Goal: Information Seeking & Learning: Learn about a topic

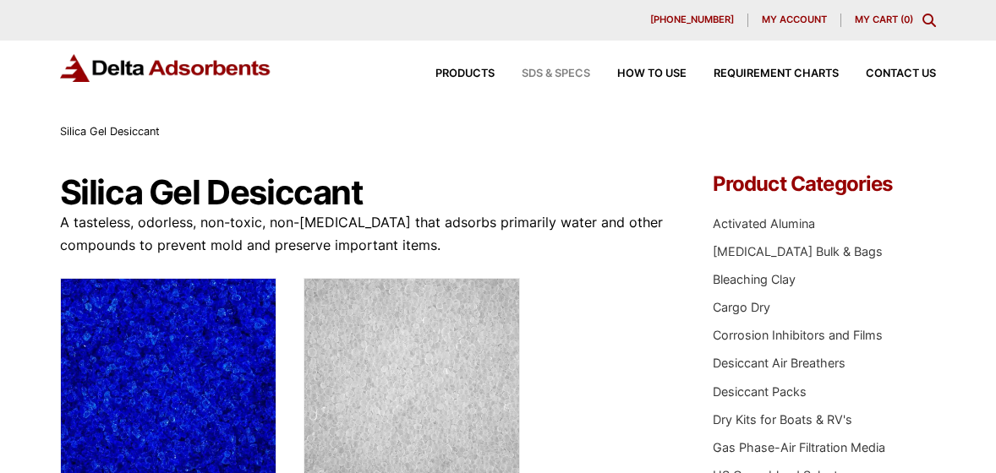
click at [545, 68] on span "SDS & SPECS" at bounding box center [556, 73] width 68 height 11
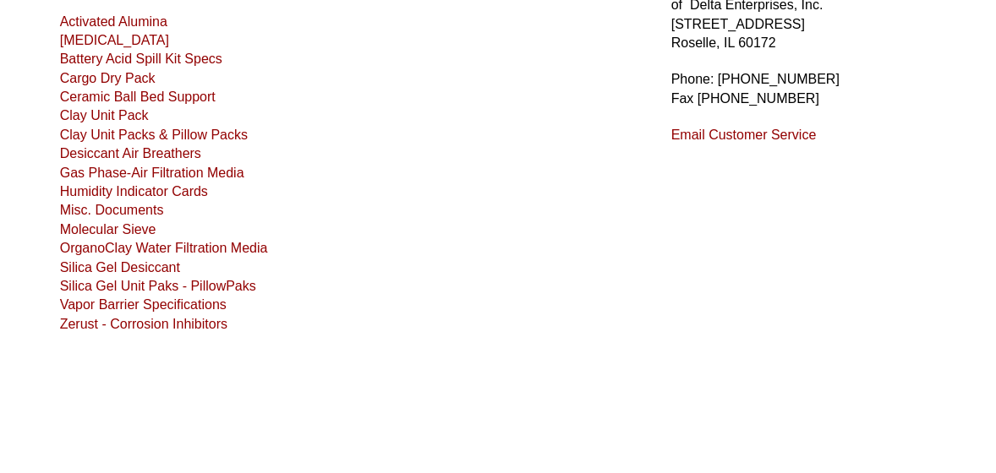
scroll to position [218, 0]
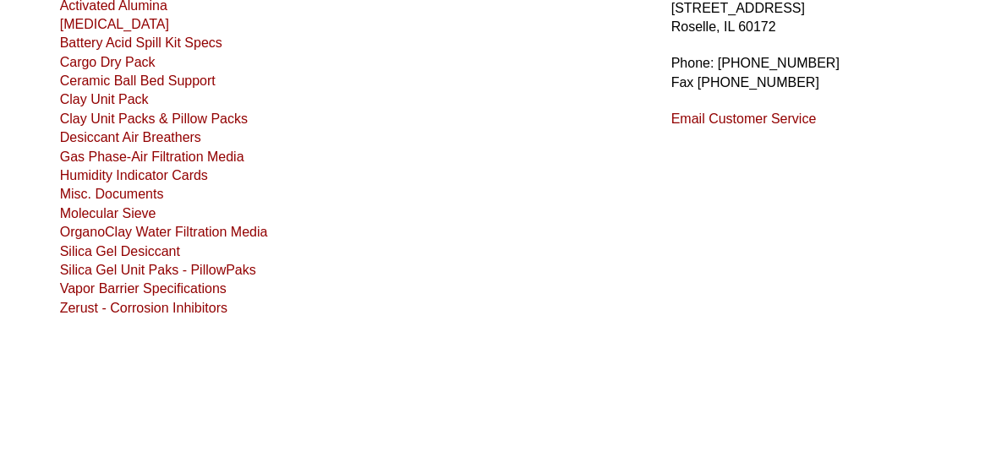
click at [139, 257] on link "Silica Gel Desiccant" at bounding box center [120, 251] width 120 height 14
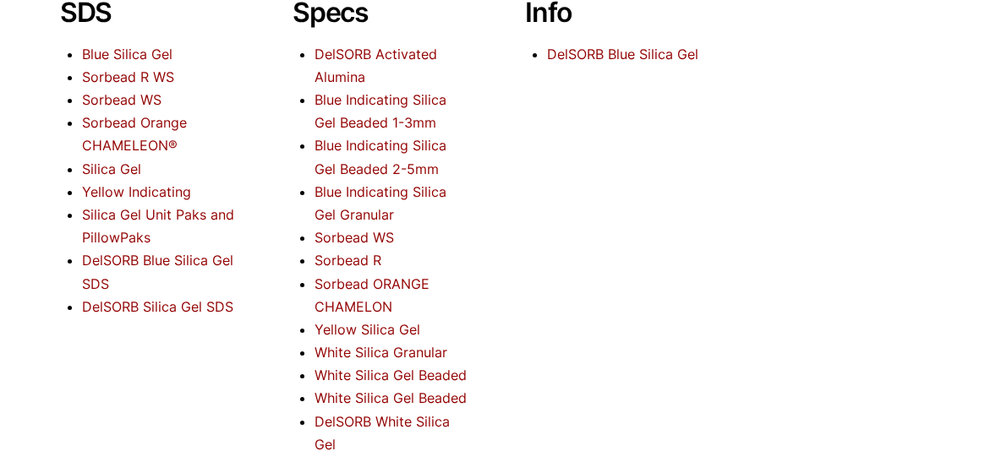
scroll to position [246, 0]
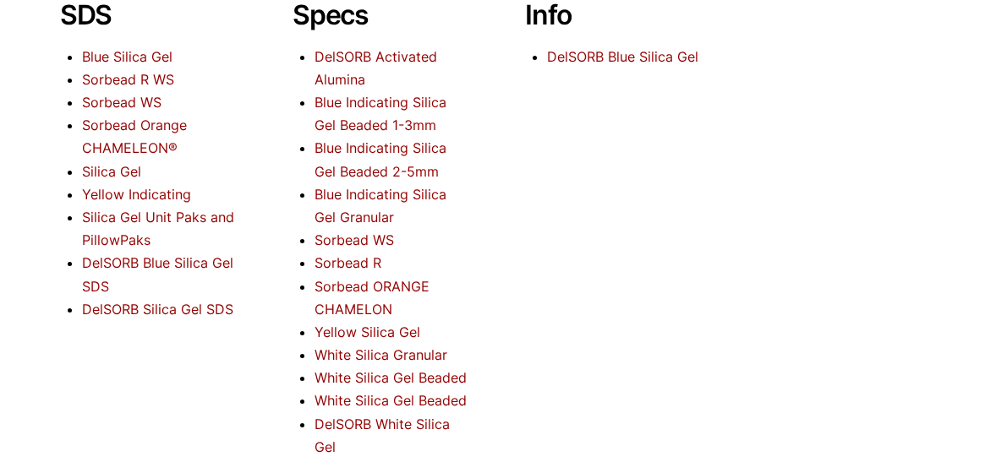
click at [395, 425] on link "DelSORB White Silica Gel" at bounding box center [382, 436] width 135 height 40
click at [170, 313] on link "DelSORB Silica Gel SDS" at bounding box center [157, 309] width 151 height 17
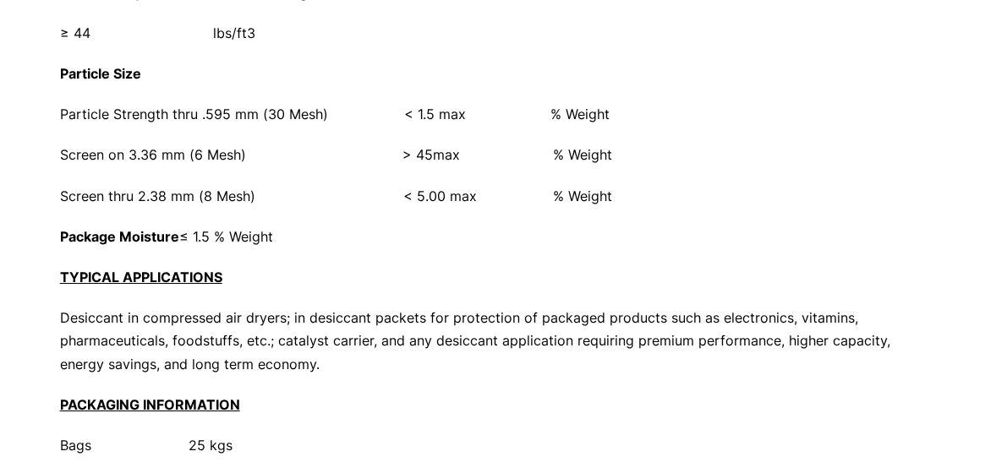
scroll to position [1289, 0]
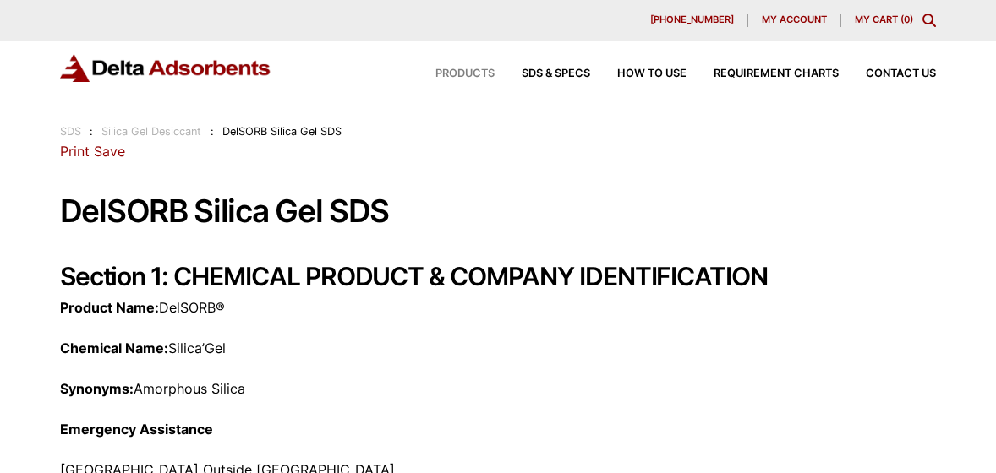
click at [483, 75] on span "Products" at bounding box center [464, 73] width 59 height 11
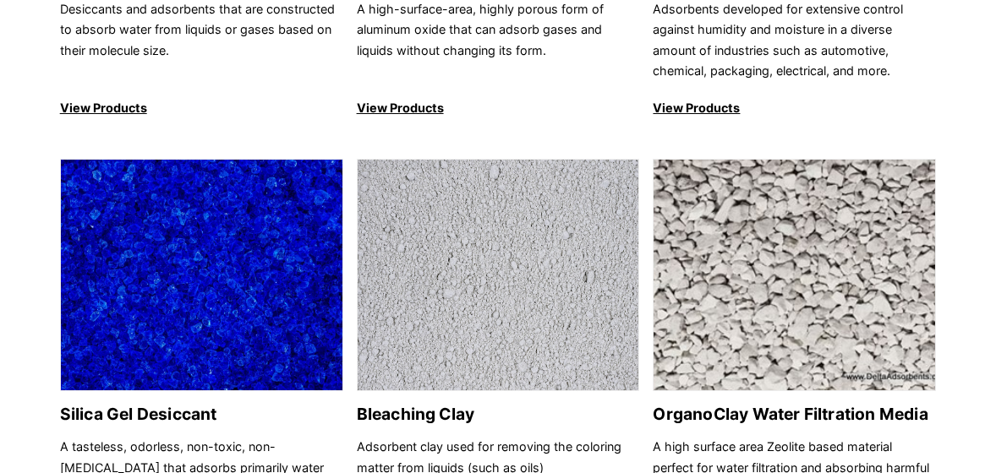
scroll to position [589, 0]
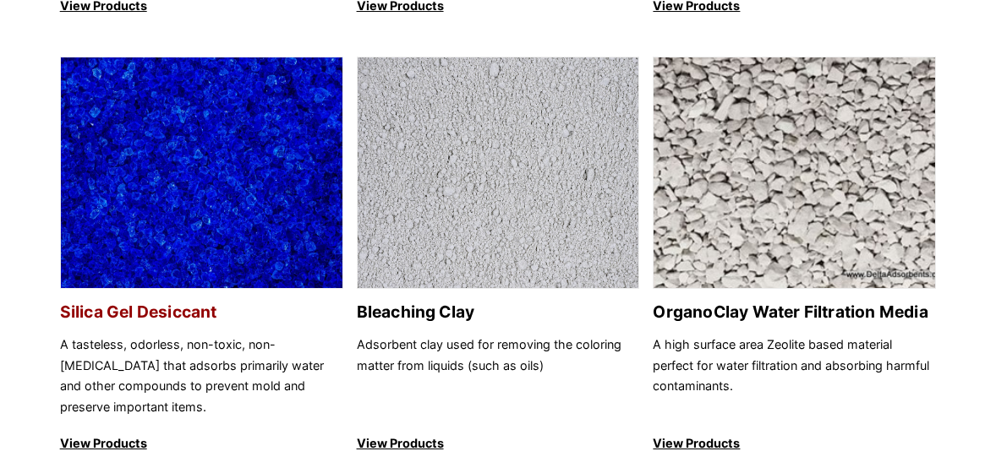
click at [102, 443] on p "View Products" at bounding box center [201, 444] width 283 height 20
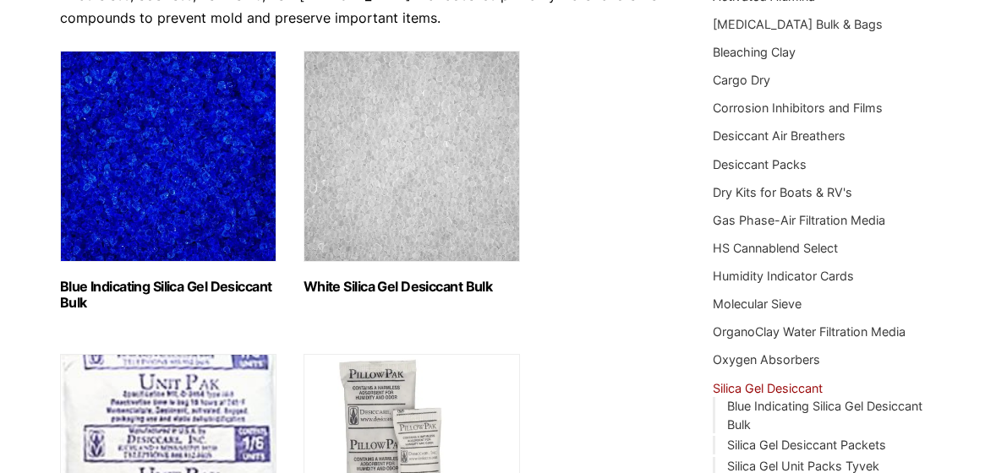
scroll to position [212, 0]
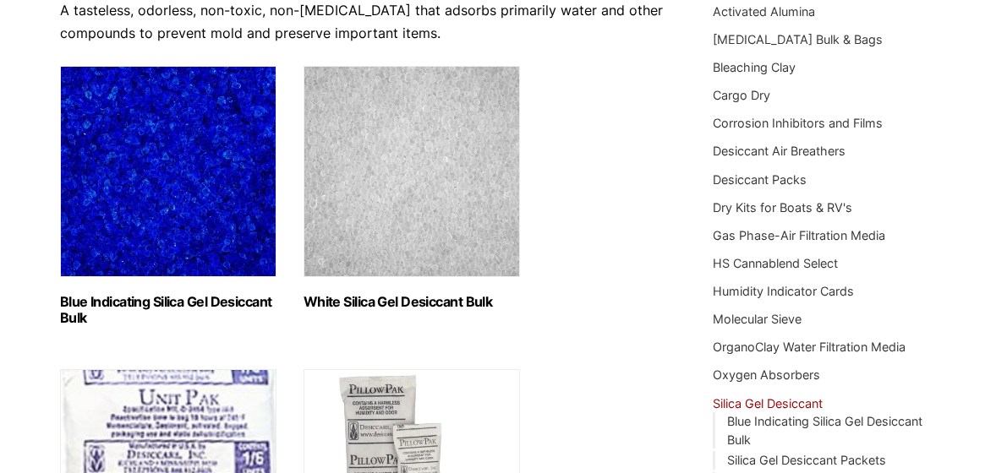
click at [479, 218] on img "Visit product category White Silica Gel Desiccant Bulk" at bounding box center [412, 171] width 216 height 211
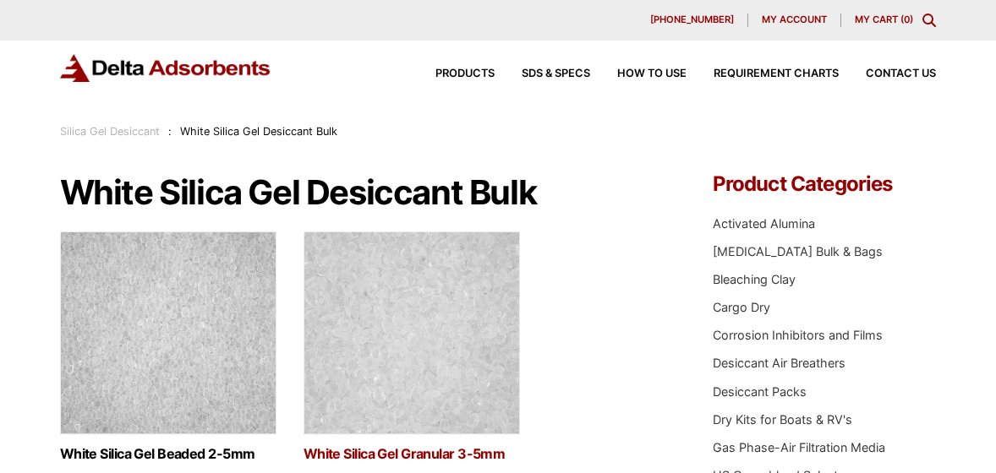
click at [408, 452] on link "White Silica Gel Granular 3-5mm" at bounding box center [412, 454] width 216 height 14
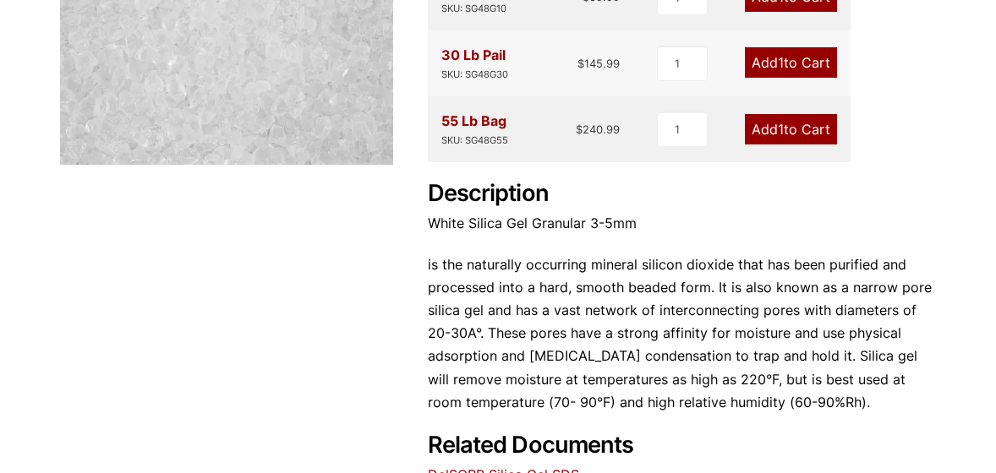
scroll to position [544, 0]
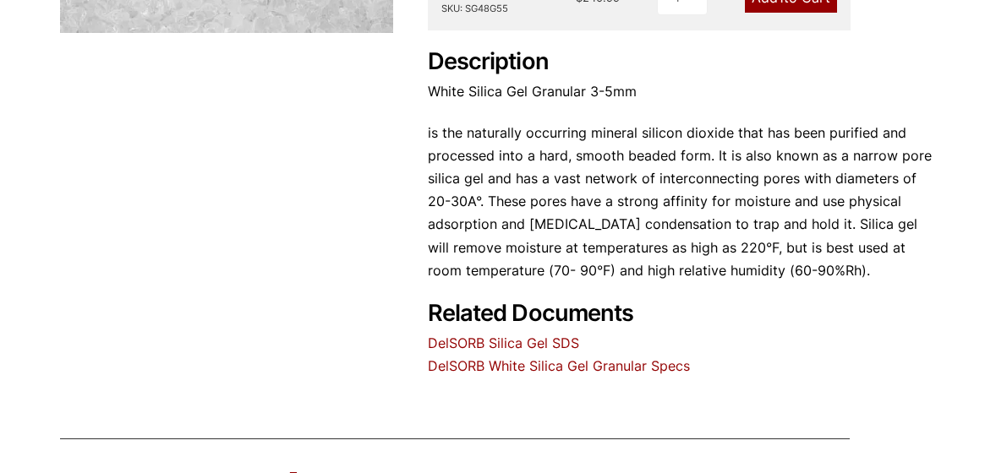
click at [530, 343] on link "DelSORB Silica Gel SDS" at bounding box center [503, 343] width 151 height 17
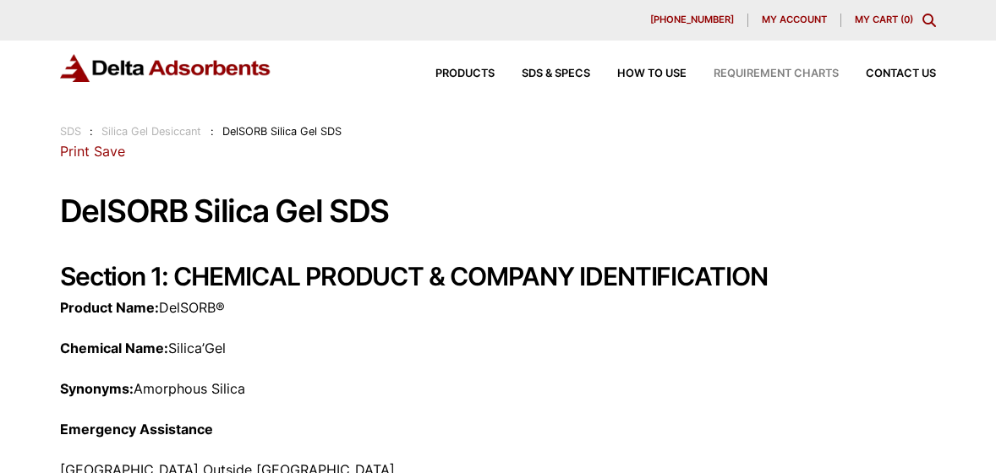
click at [798, 69] on span "Requirement Charts" at bounding box center [776, 73] width 125 height 11
